Goal: Feedback & Contribution: Leave review/rating

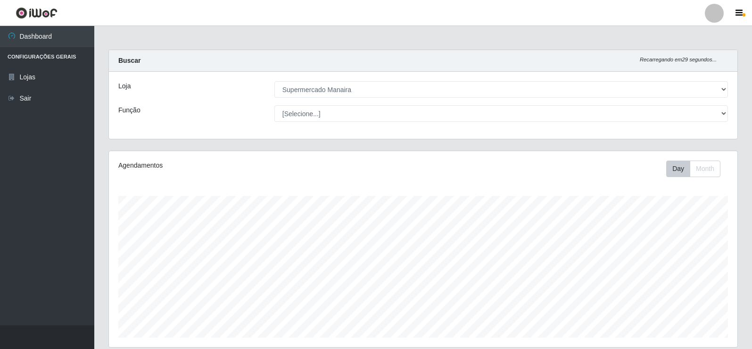
select select "443"
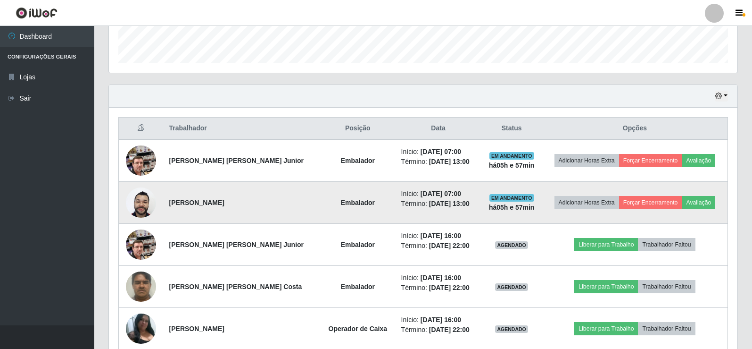
scroll to position [257, 0]
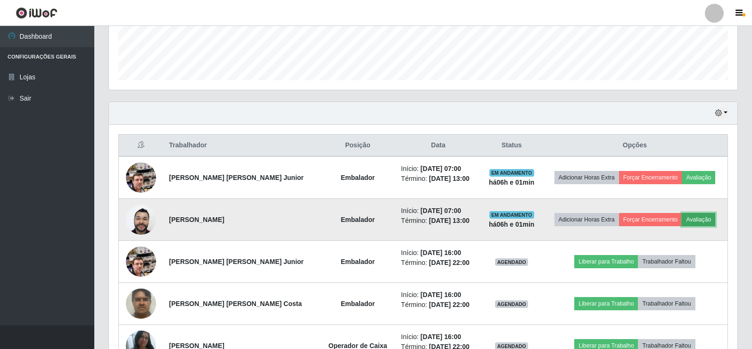
click at [694, 219] on button "Avaliação" at bounding box center [698, 219] width 33 height 13
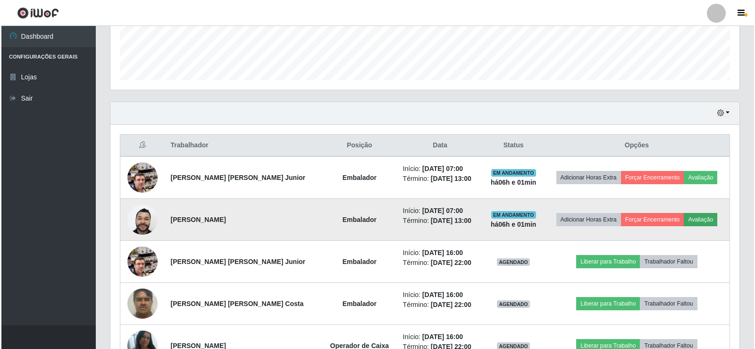
scroll to position [196, 624]
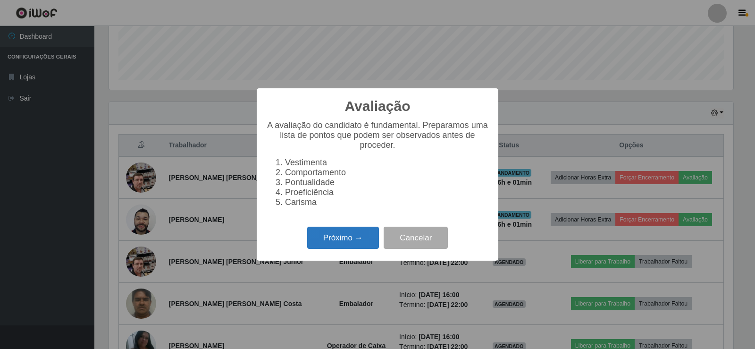
click at [370, 247] on button "Próximo →" at bounding box center [343, 237] width 72 height 22
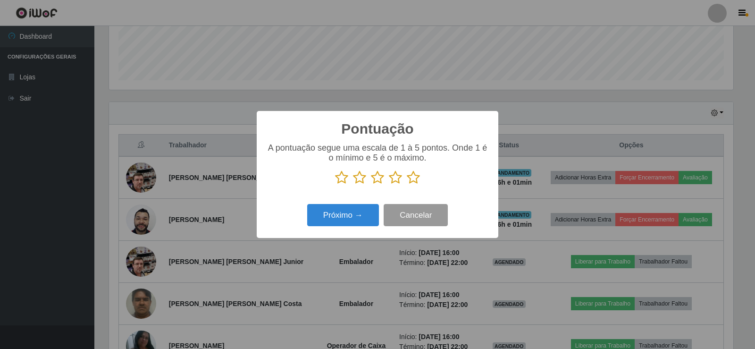
scroll to position [471584, 471156]
click at [410, 178] on icon at bounding box center [413, 177] width 13 height 14
click at [407, 184] on input "radio" at bounding box center [407, 184] width 0 height 0
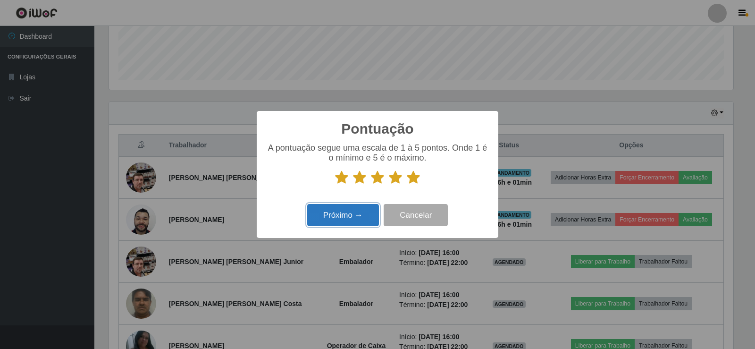
click at [341, 226] on button "Próximo →" at bounding box center [343, 215] width 72 height 22
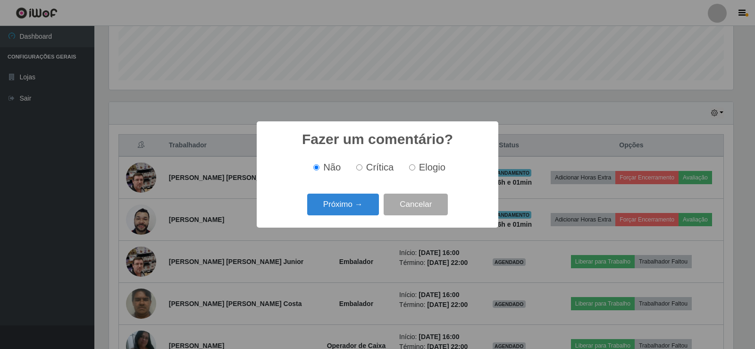
click at [413, 168] on input "Elogio" at bounding box center [412, 167] width 6 height 6
radio input "true"
click at [359, 205] on button "Próximo →" at bounding box center [343, 204] width 72 height 22
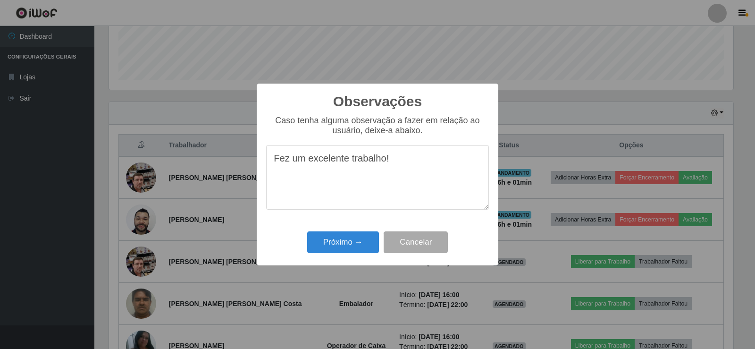
drag, startPoint x: 335, startPoint y: 171, endPoint x: 430, endPoint y: 184, distance: 95.8
click at [430, 184] on textarea "Fez um excelente trabalho!" at bounding box center [377, 177] width 223 height 65
type textarea "Fez um excelente trabalho!"
click at [367, 242] on button "Próximo →" at bounding box center [343, 242] width 72 height 22
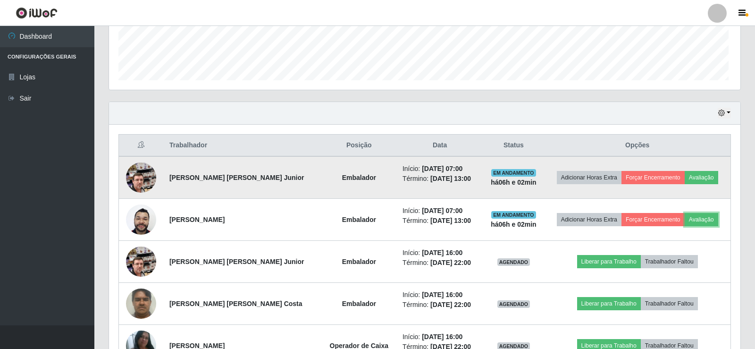
scroll to position [196, 629]
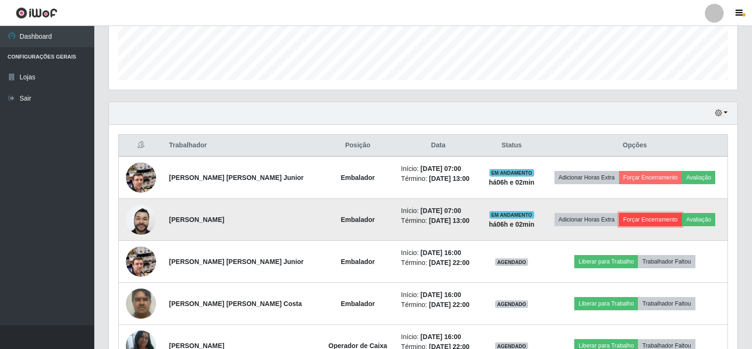
click at [648, 220] on button "Forçar Encerramento" at bounding box center [650, 219] width 63 height 13
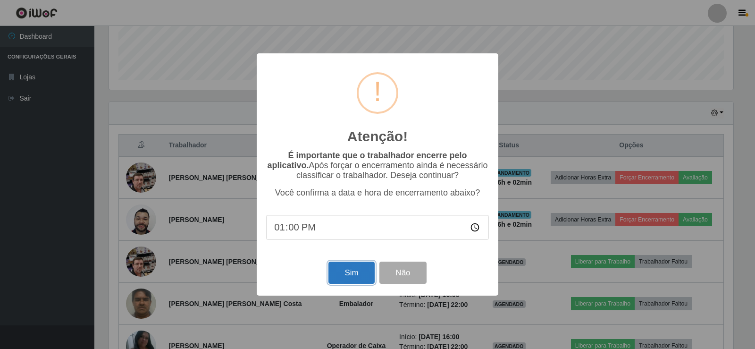
click at [353, 273] on button "Sim" at bounding box center [351, 272] width 46 height 22
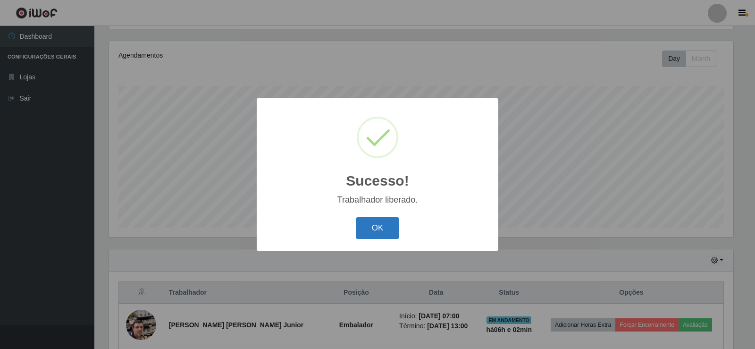
click at [395, 228] on button "OK" at bounding box center [378, 228] width 44 height 22
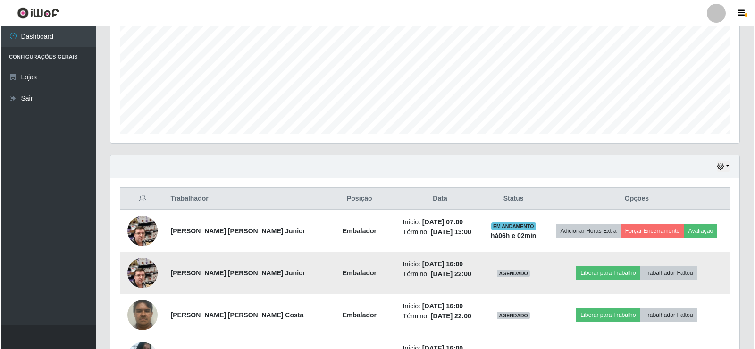
scroll to position [204, 0]
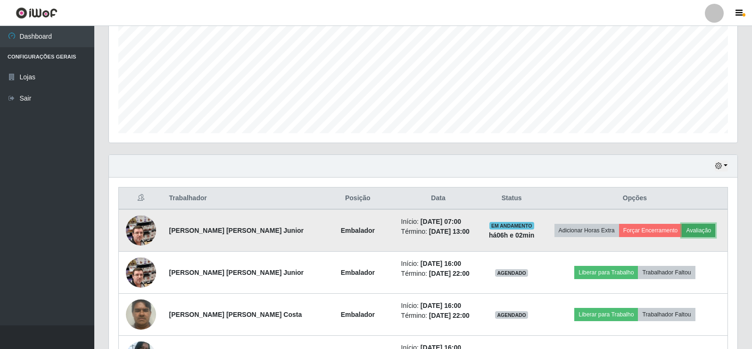
click at [694, 234] on button "Avaliação" at bounding box center [698, 230] width 33 height 13
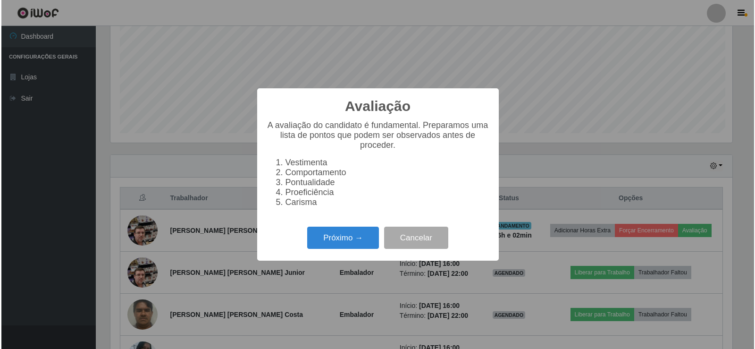
scroll to position [196, 624]
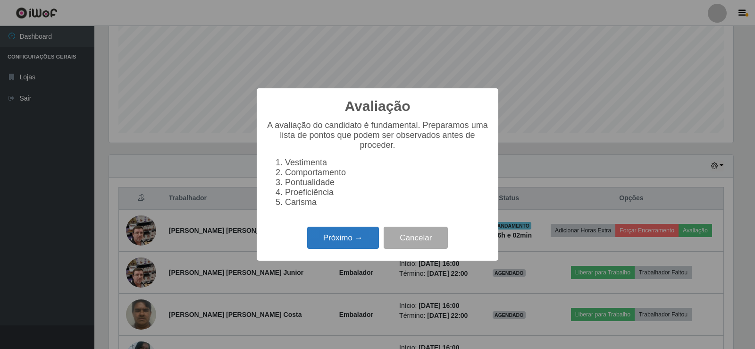
click at [349, 248] on button "Próximo →" at bounding box center [343, 237] width 72 height 22
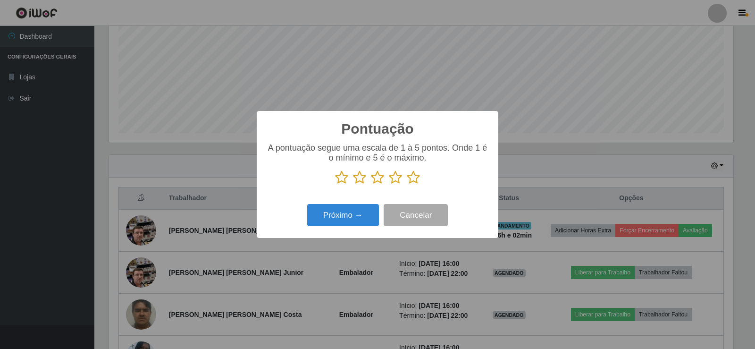
scroll to position [471584, 471156]
click at [411, 178] on icon at bounding box center [413, 177] width 13 height 14
click at [407, 184] on input "radio" at bounding box center [407, 184] width 0 height 0
click at [358, 217] on button "Próximo →" at bounding box center [343, 215] width 72 height 22
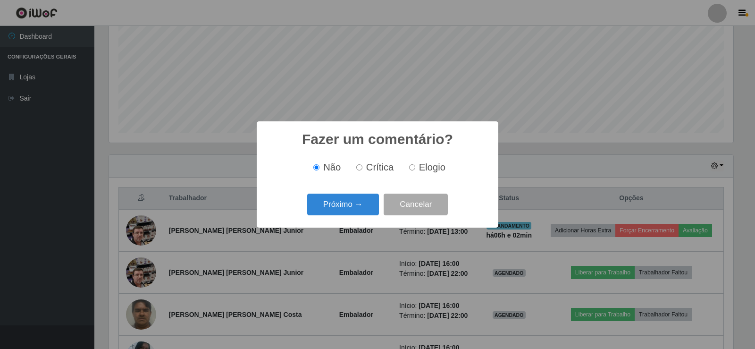
click at [413, 169] on input "Elogio" at bounding box center [412, 167] width 6 height 6
radio input "true"
click at [367, 207] on button "Próximo →" at bounding box center [343, 204] width 72 height 22
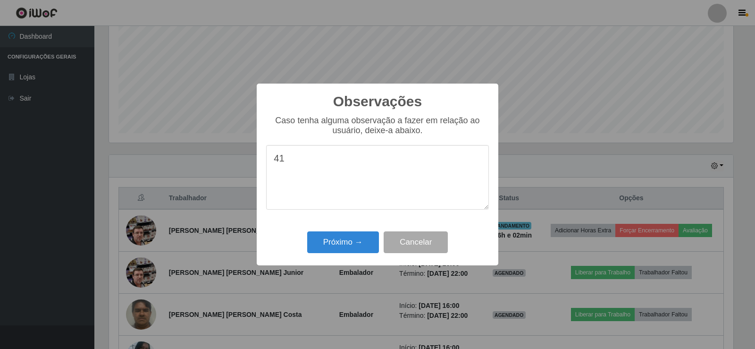
type textarea "4"
type textarea "f"
type textarea "Fez um excelente trabalho!"
click at [356, 247] on button "Próximo →" at bounding box center [343, 242] width 72 height 22
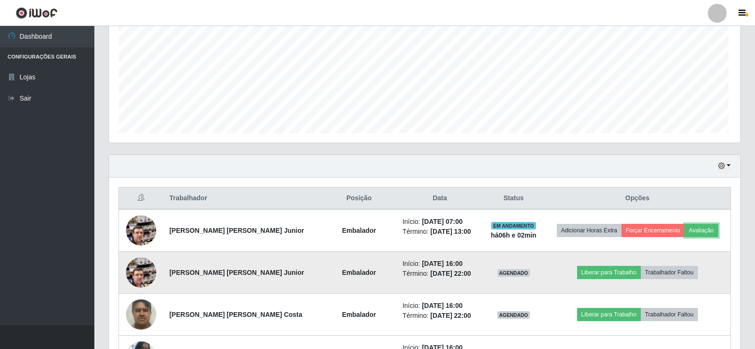
scroll to position [196, 629]
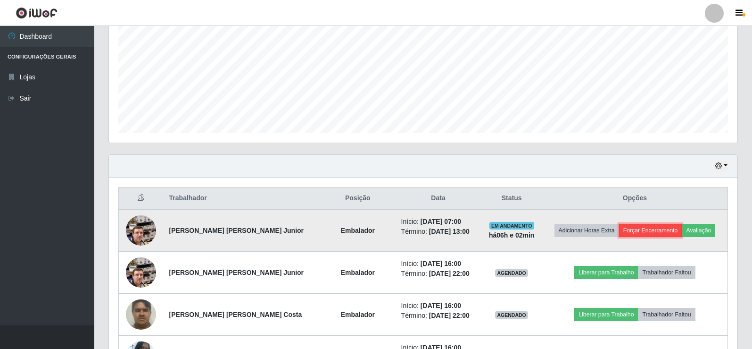
click at [642, 230] on button "Forçar Encerramento" at bounding box center [650, 230] width 63 height 13
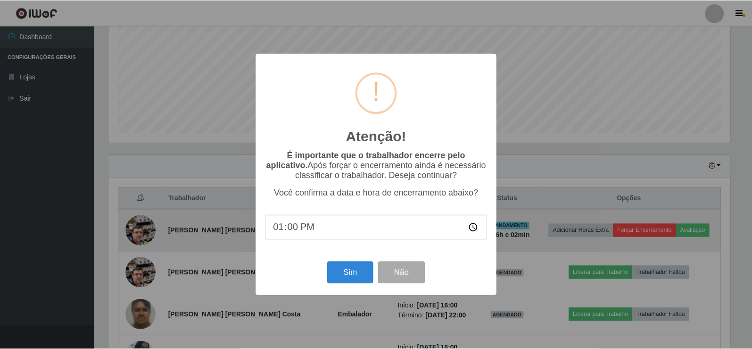
scroll to position [196, 624]
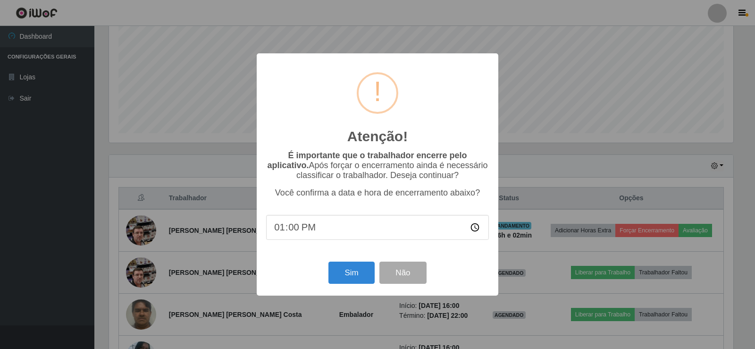
click at [289, 227] on input "13:00" at bounding box center [377, 227] width 223 height 25
type input "13:02"
click at [353, 281] on button "Sim" at bounding box center [351, 272] width 46 height 22
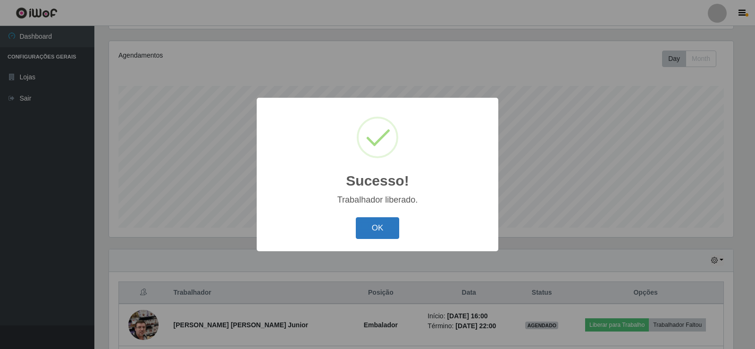
click at [388, 231] on button "OK" at bounding box center [378, 228] width 44 height 22
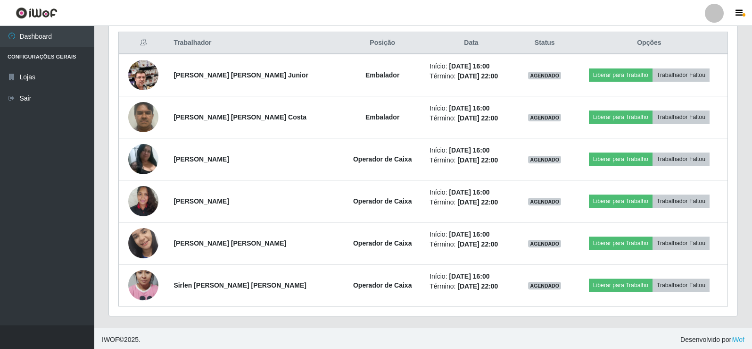
scroll to position [362, 0]
